Goal: Transaction & Acquisition: Download file/media

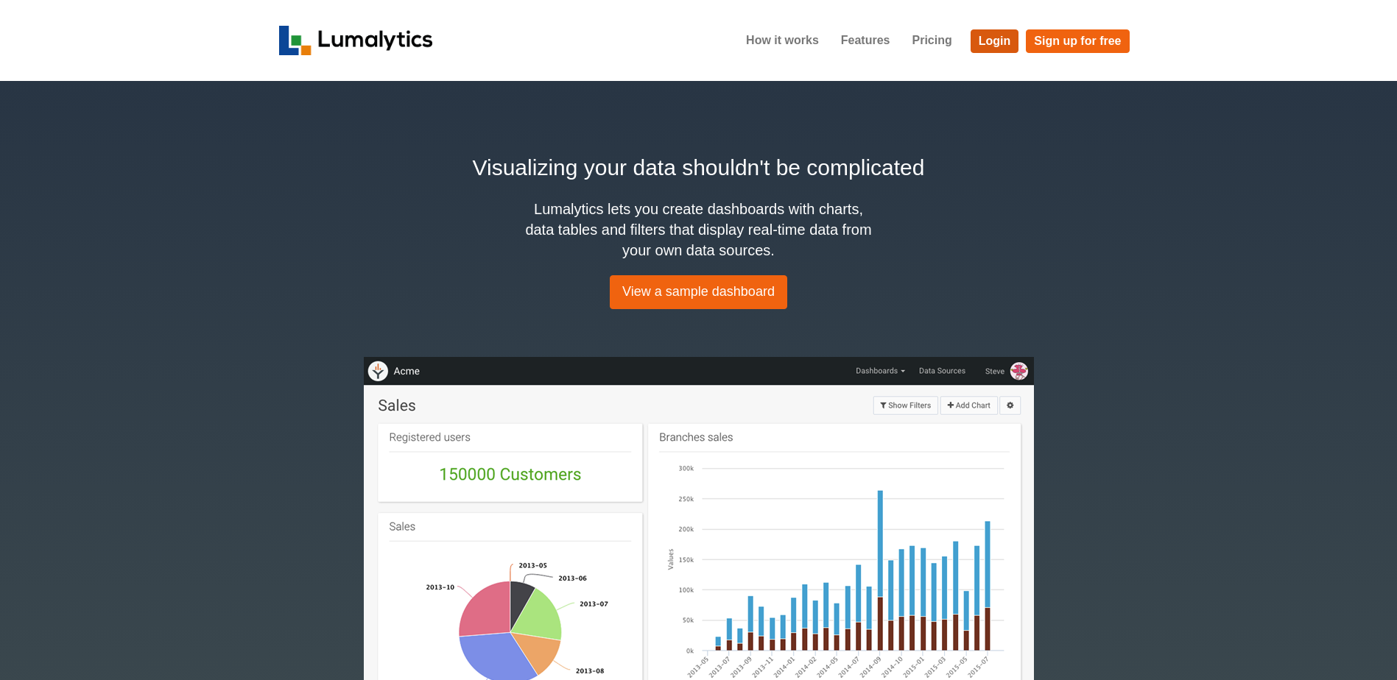
click at [982, 33] on link "Login" at bounding box center [995, 41] width 49 height 24
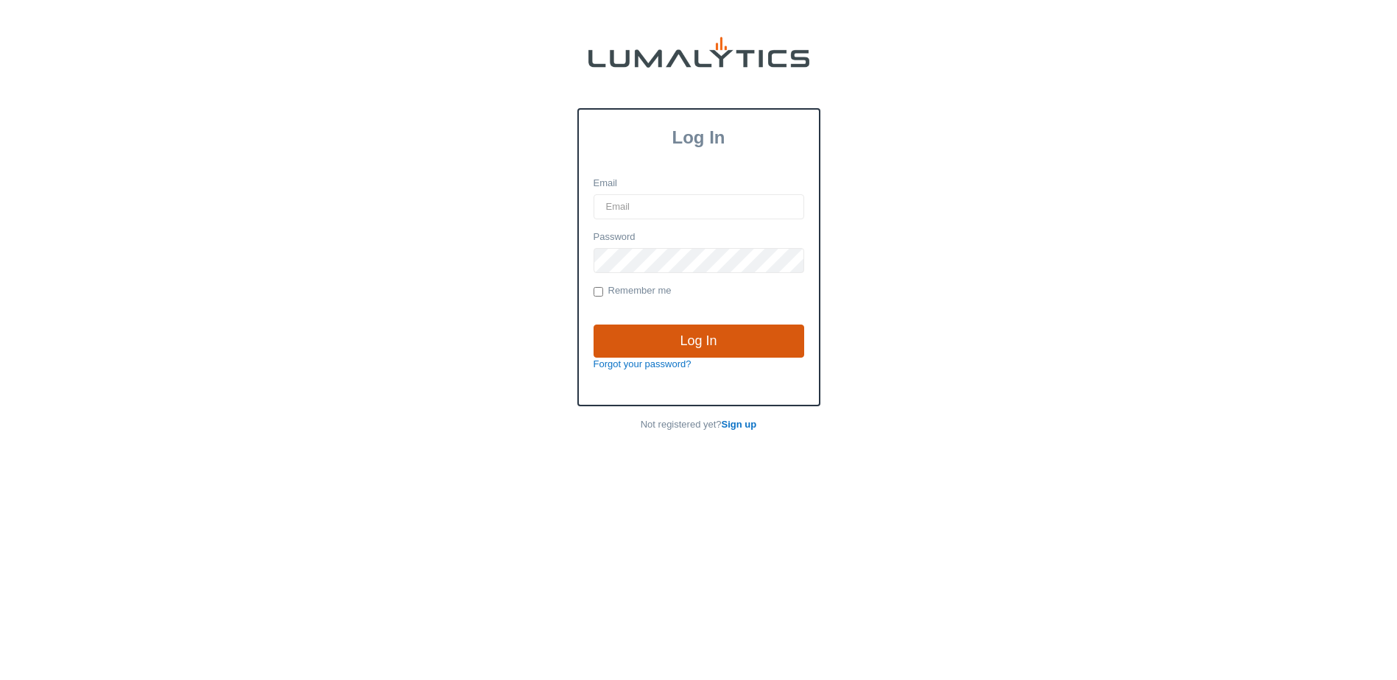
type input "[EMAIL_ADDRESS][DOMAIN_NAME]"
click at [625, 328] on input "Log In" at bounding box center [699, 342] width 211 height 34
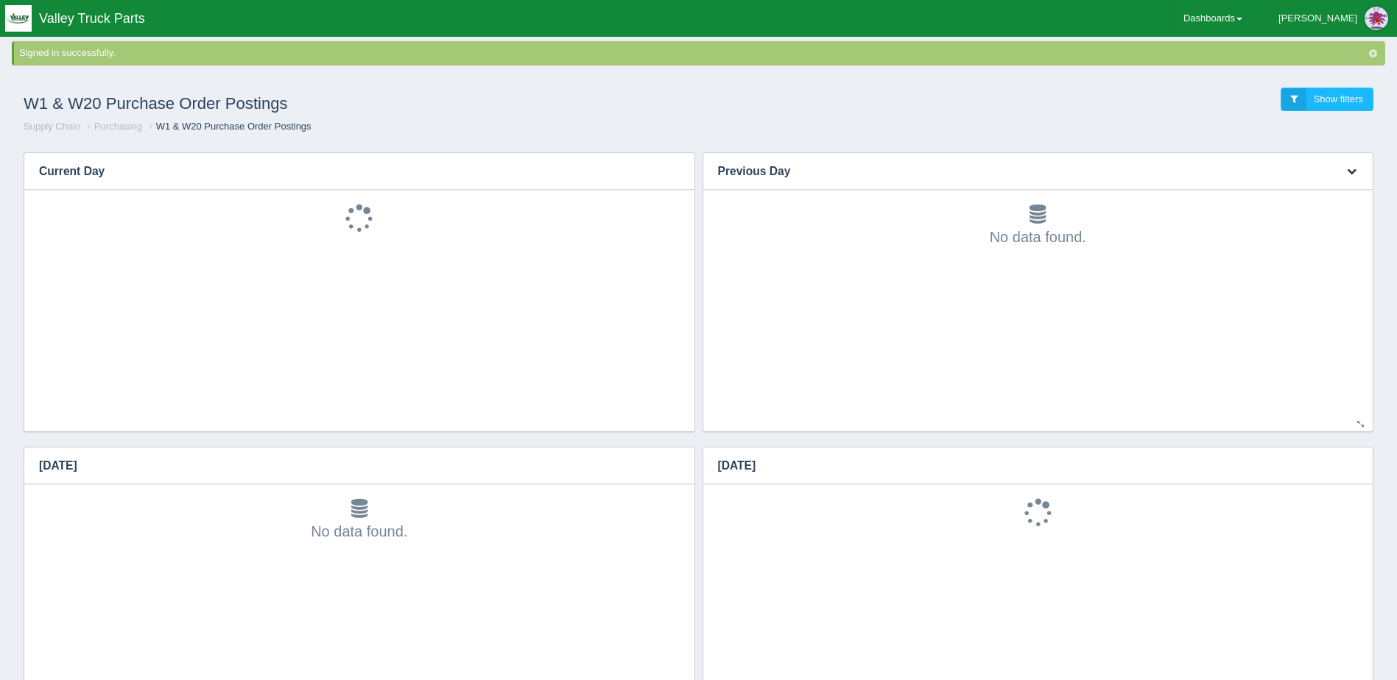
click at [1350, 166] on icon "button" at bounding box center [1352, 171] width 10 height 10
click at [1325, 189] on link "Download CSV" at bounding box center [1303, 193] width 118 height 21
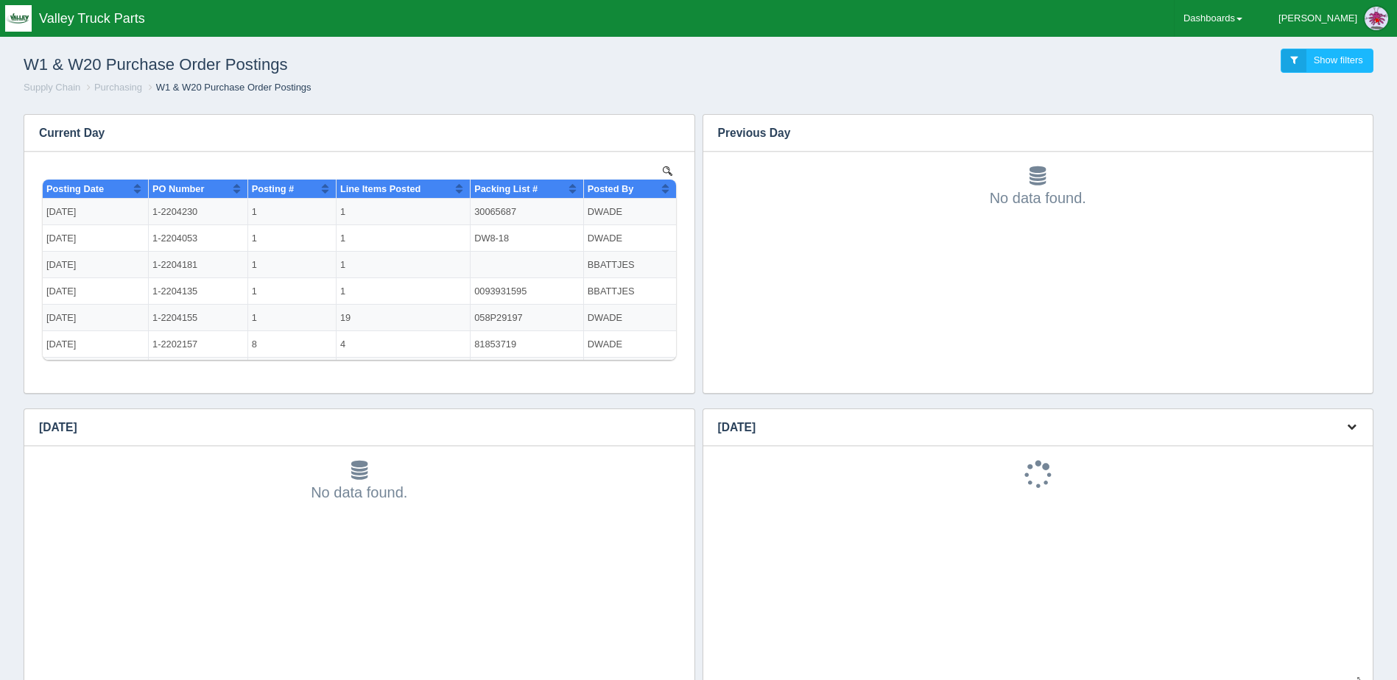
click at [1349, 423] on icon "button" at bounding box center [1352, 427] width 10 height 10
click at [1307, 449] on link "Download CSV" at bounding box center [1303, 449] width 118 height 21
